Goal: Task Accomplishment & Management: Complete application form

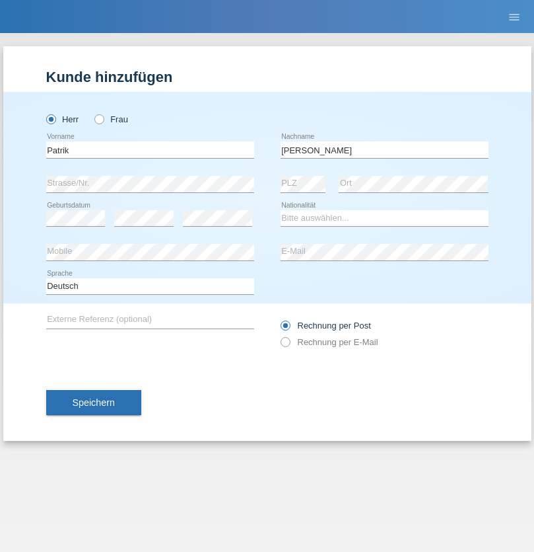
type input "Becker"
select select "CH"
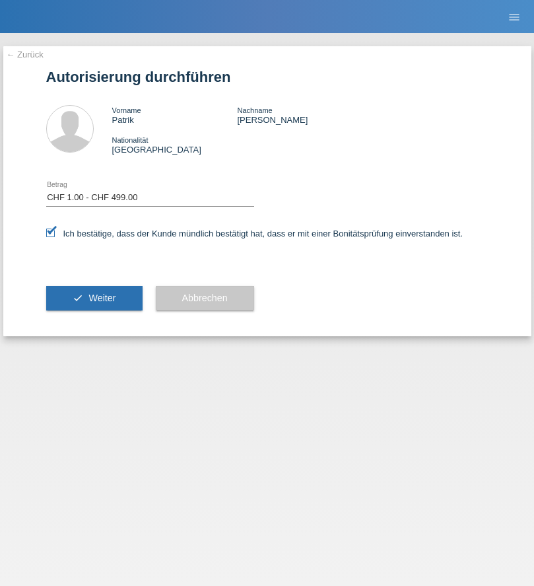
select select "1"
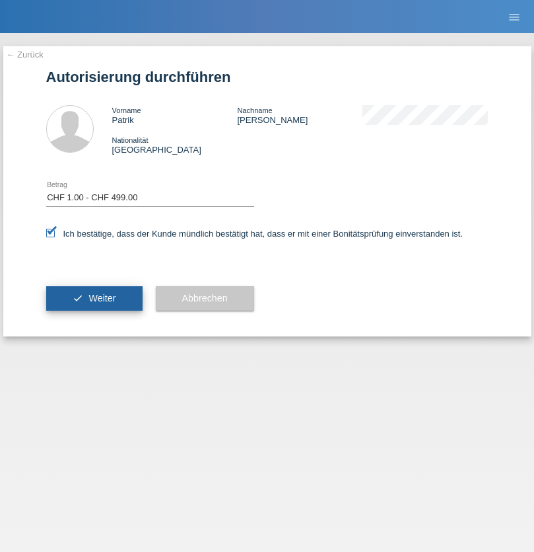
click at [94, 298] on span "Weiter" at bounding box center [102, 298] width 27 height 11
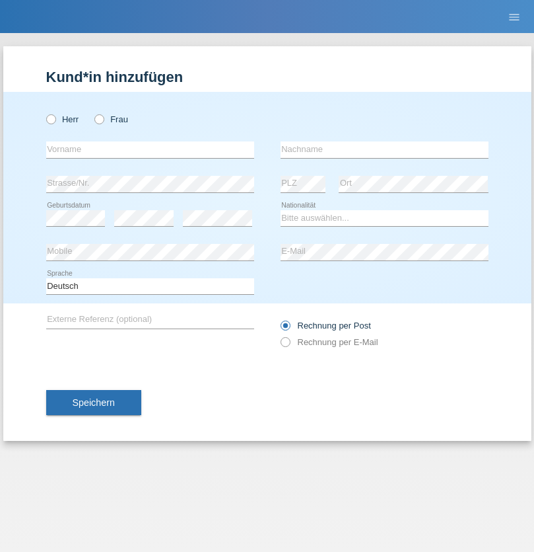
radio input "true"
click at [150, 149] on input "text" at bounding box center [150, 149] width 208 height 17
type input "[PERSON_NAME]"
click at [384, 149] on input "text" at bounding box center [385, 149] width 208 height 17
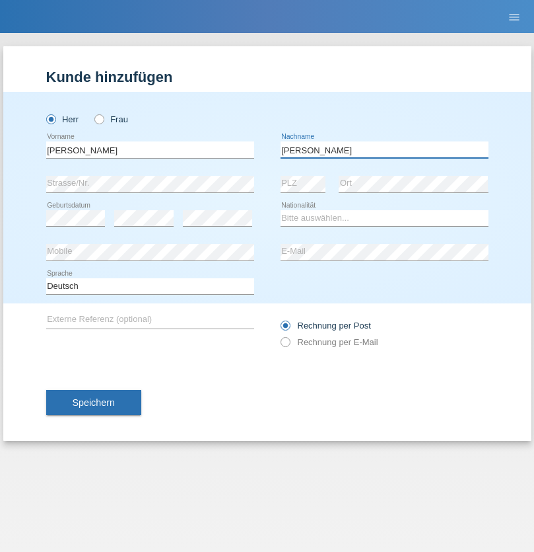
type input "[PERSON_NAME]"
select select "DE"
select select "C"
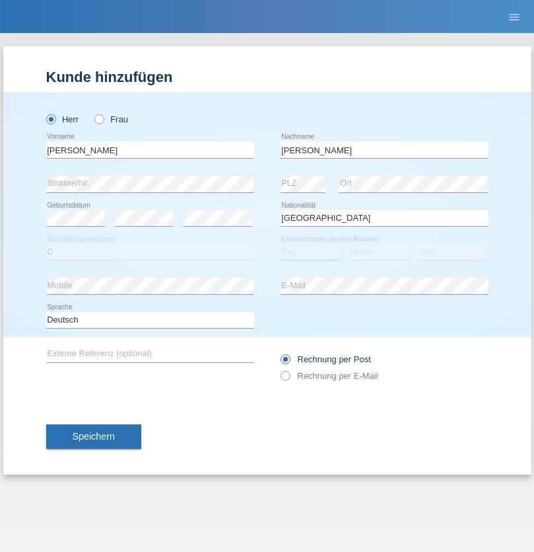
select select "26"
select select "05"
select select "2021"
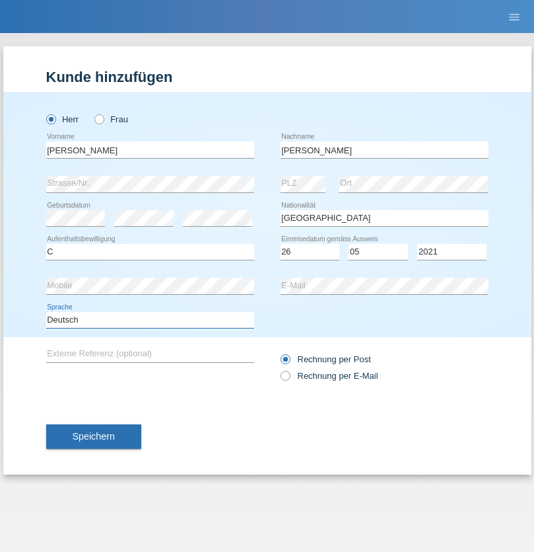
select select "en"
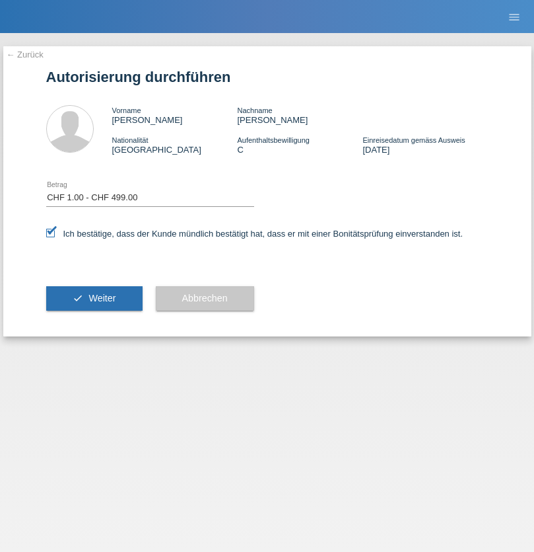
select select "1"
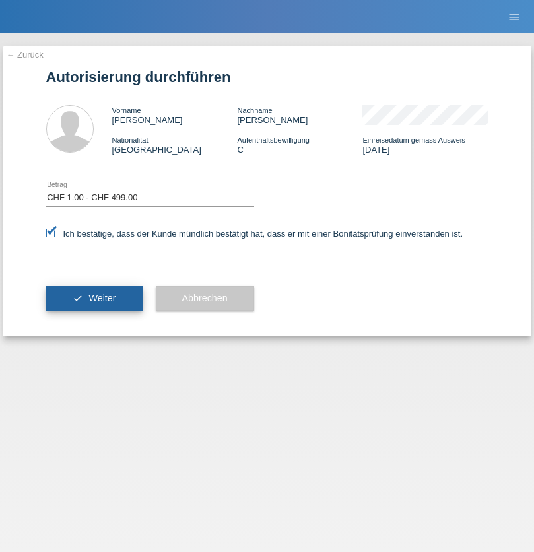
click at [94, 298] on span "Weiter" at bounding box center [102, 298] width 27 height 11
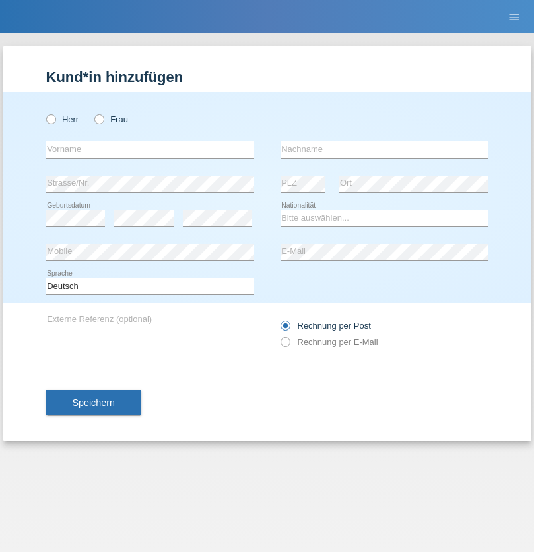
radio input "true"
click at [150, 149] on input "text" at bounding box center [150, 149] width 208 height 17
type input "Alessio"
click at [384, 149] on input "text" at bounding box center [385, 149] width 208 height 17
type input "Boss"
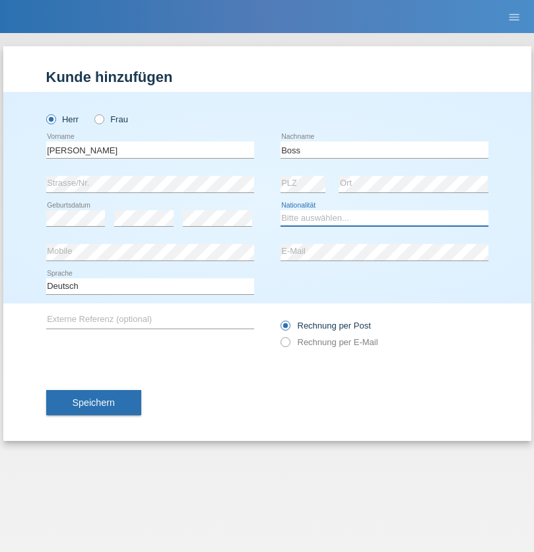
select select "CH"
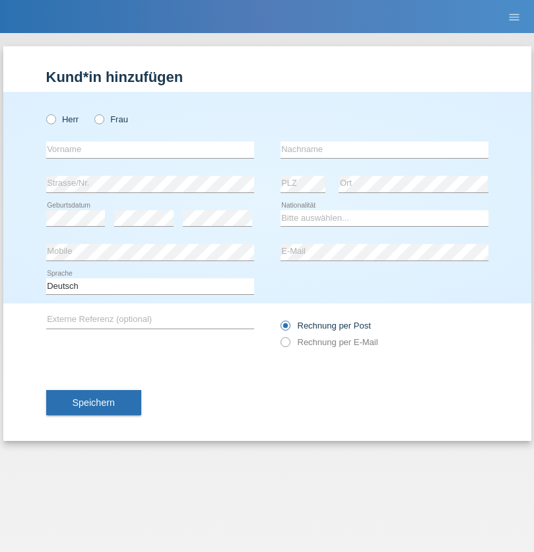
radio input "true"
click at [150, 149] on input "text" at bounding box center [150, 149] width 208 height 17
type input "firat"
click at [384, 149] on input "text" at bounding box center [385, 149] width 208 height 17
type input "kara"
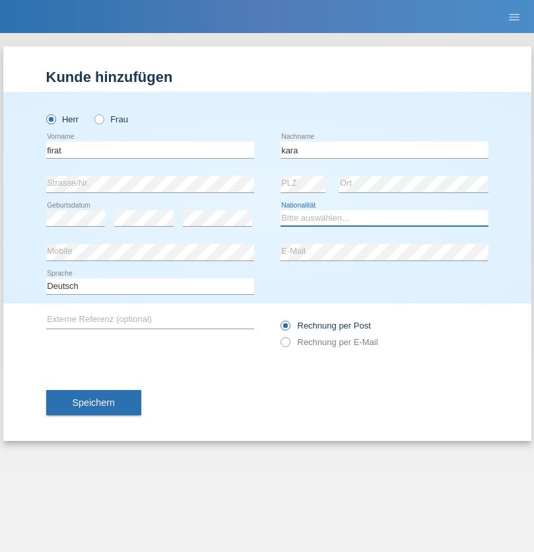
select select "CH"
radio input "true"
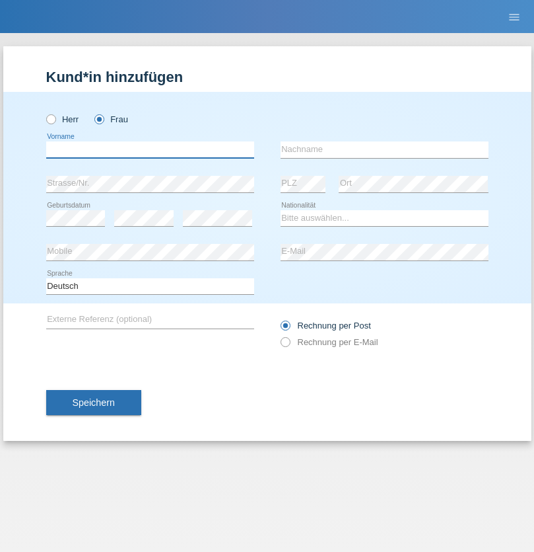
click at [150, 149] on input "text" at bounding box center [150, 149] width 208 height 17
type input "[PERSON_NAME]"
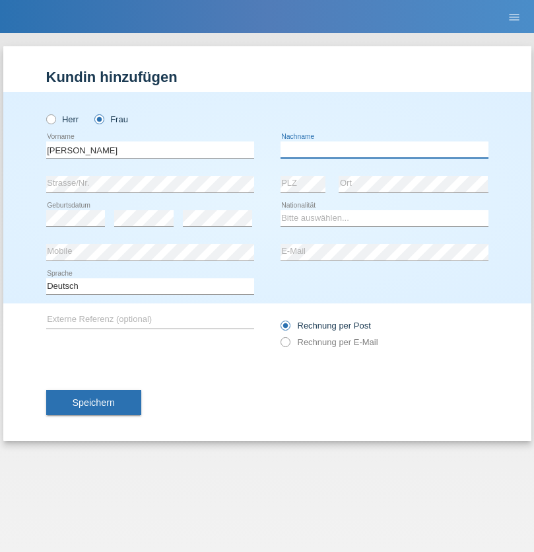
click at [384, 149] on input "text" at bounding box center [385, 149] width 208 height 17
type input "[PERSON_NAME]"
select select "PT"
select select "C"
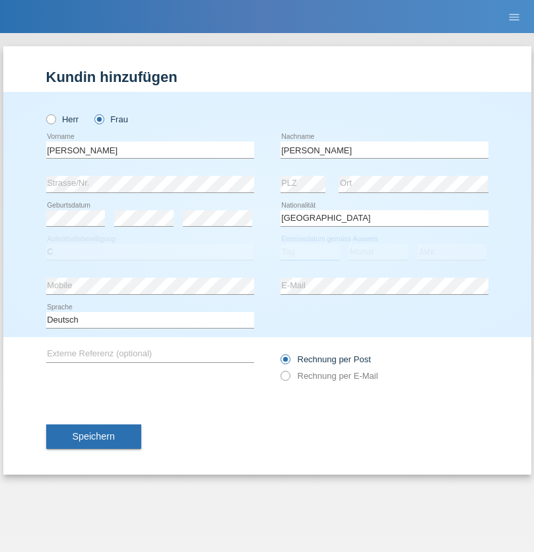
select select "05"
select select "12"
select select "2000"
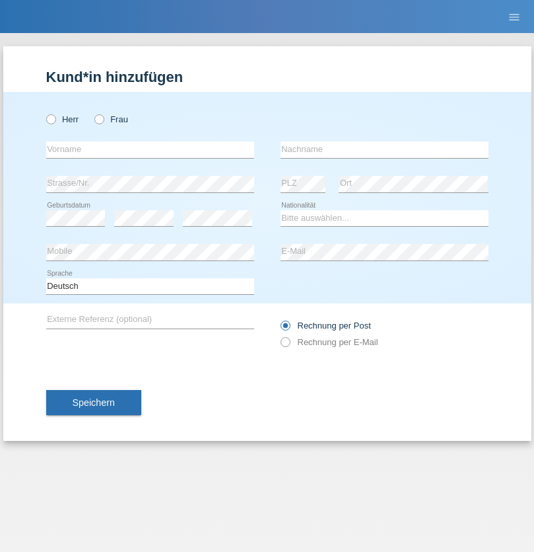
radio input "true"
click at [150, 149] on input "text" at bounding box center [150, 149] width 208 height 17
type input "Anett"
click at [384, 149] on input "text" at bounding box center [385, 149] width 208 height 17
type input "Tanner"
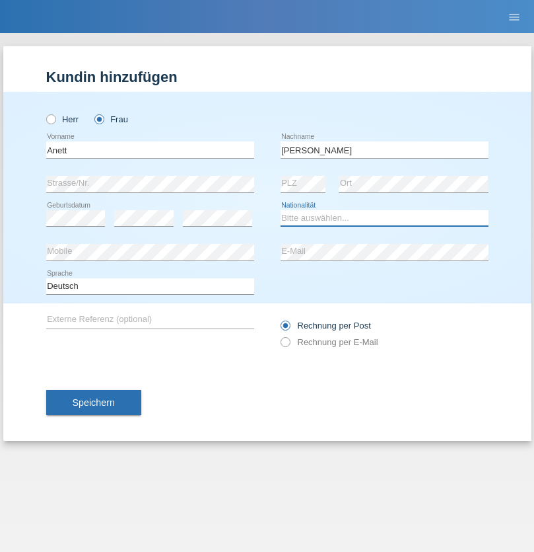
select select "HU"
select select "C"
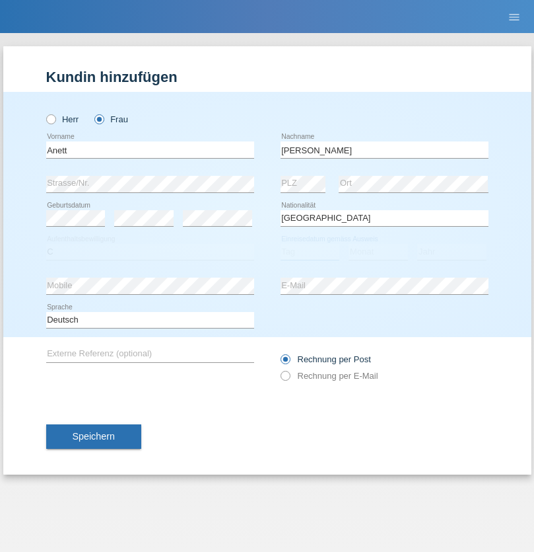
select select "04"
select select "09"
select select "2021"
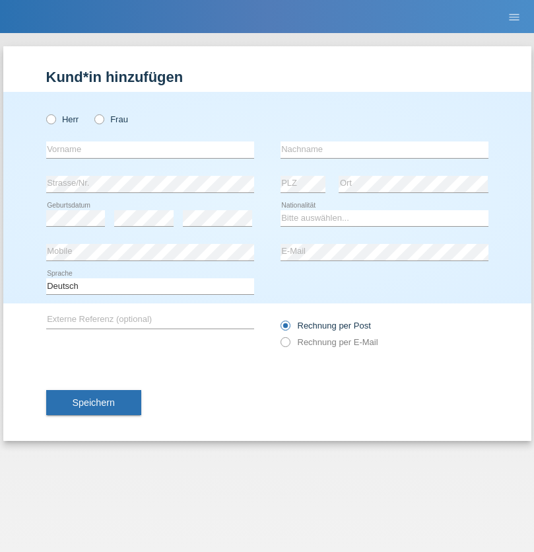
radio input "true"
click at [150, 149] on input "text" at bounding box center [150, 149] width 208 height 17
type input "Tanja"
click at [384, 149] on input "text" at bounding box center [385, 149] width 208 height 17
type input "Hirsiger"
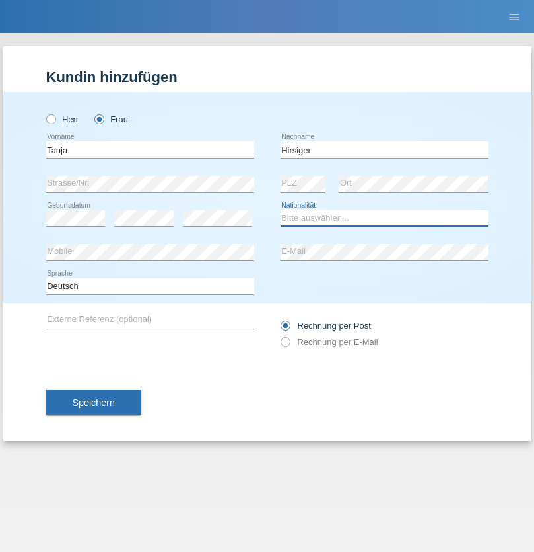
select select "CH"
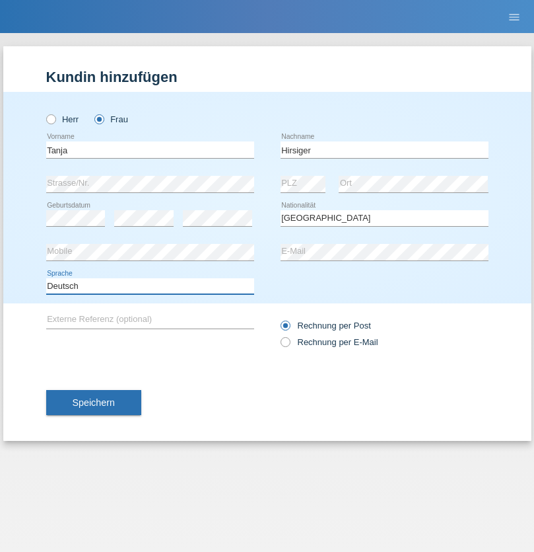
select select "en"
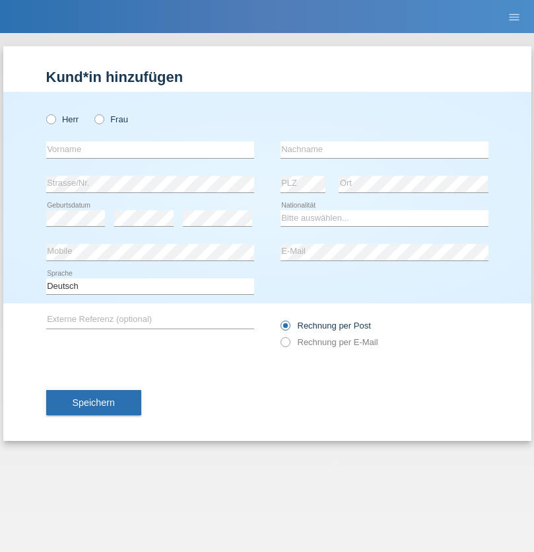
radio input "true"
click at [150, 149] on input "text" at bounding box center [150, 149] width 208 height 17
type input "Ketty"
click at [384, 149] on input "text" at bounding box center [385, 149] width 208 height 17
type input "Kalupnath"
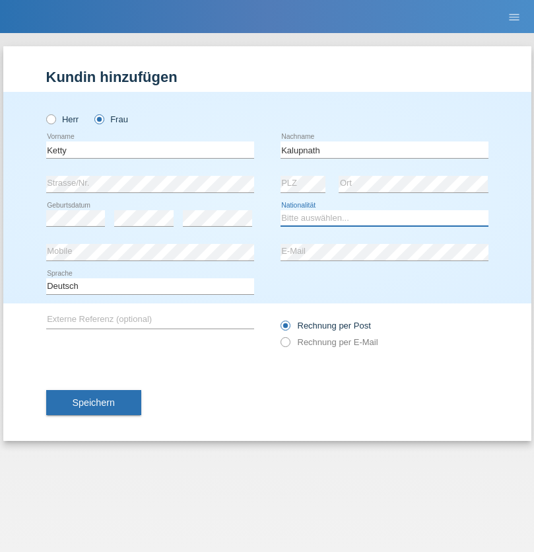
select select "CH"
